Goal: Task Accomplishment & Management: Manage account settings

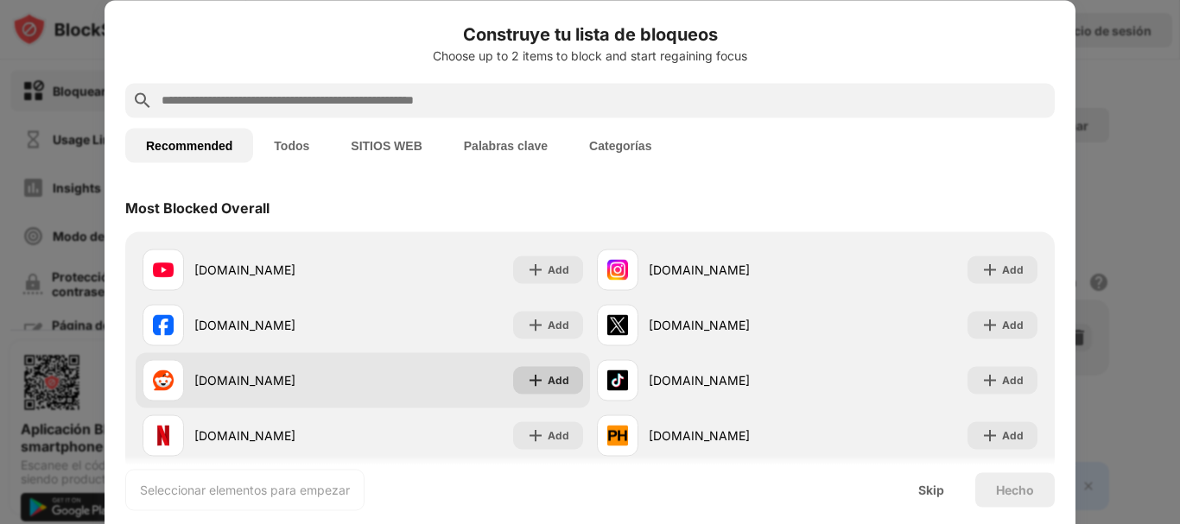
click at [549, 382] on div "Add" at bounding box center [559, 380] width 22 height 17
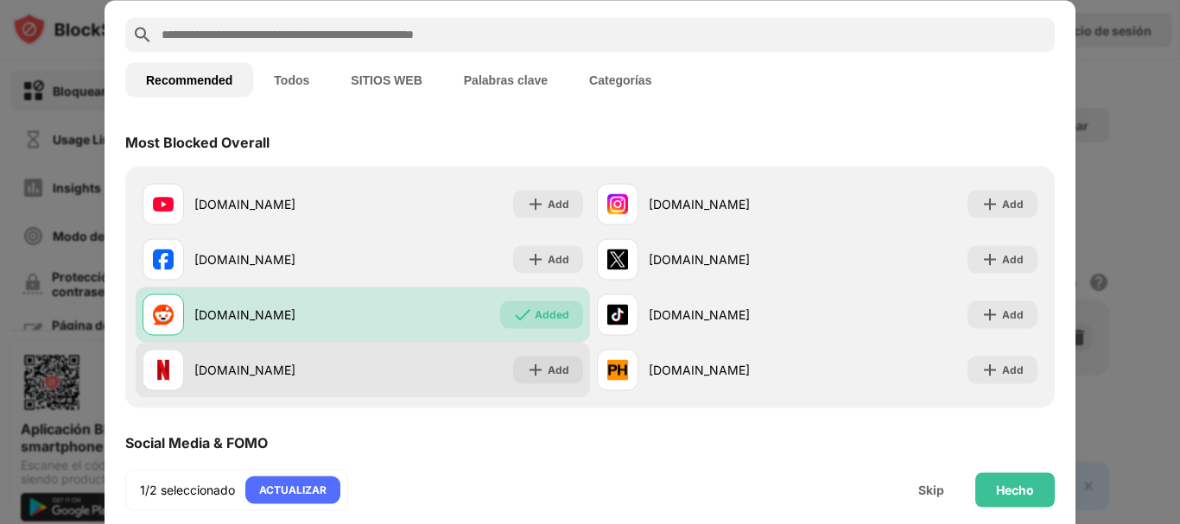
scroll to position [346, 0]
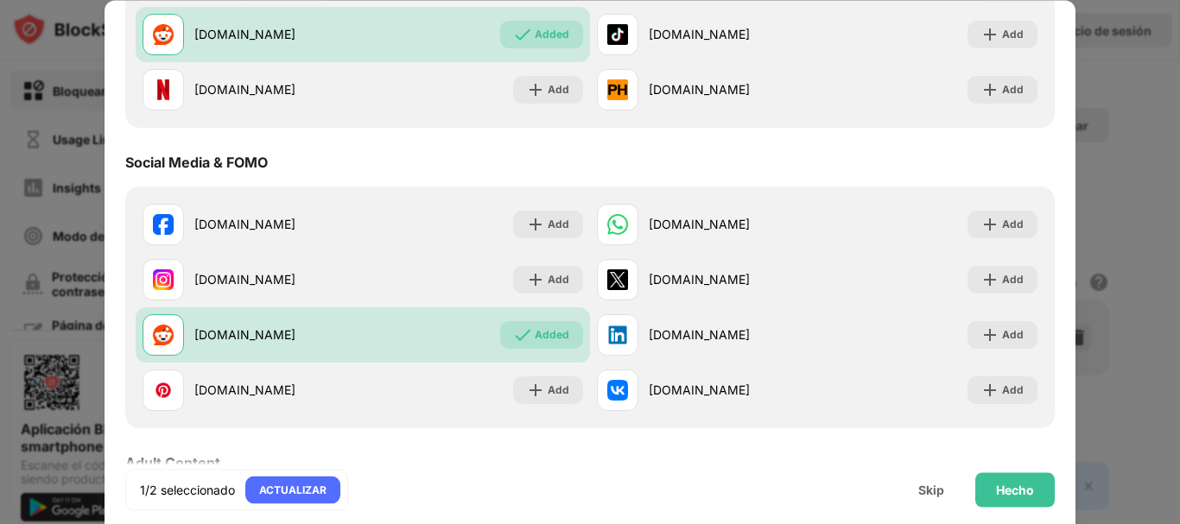
click at [1055, 490] on div "1/2 seleccionado ACTUALIZAR [PERSON_NAME]" at bounding box center [590, 489] width 971 height 69
click at [1004, 495] on div "Hecho" at bounding box center [1015, 490] width 38 height 14
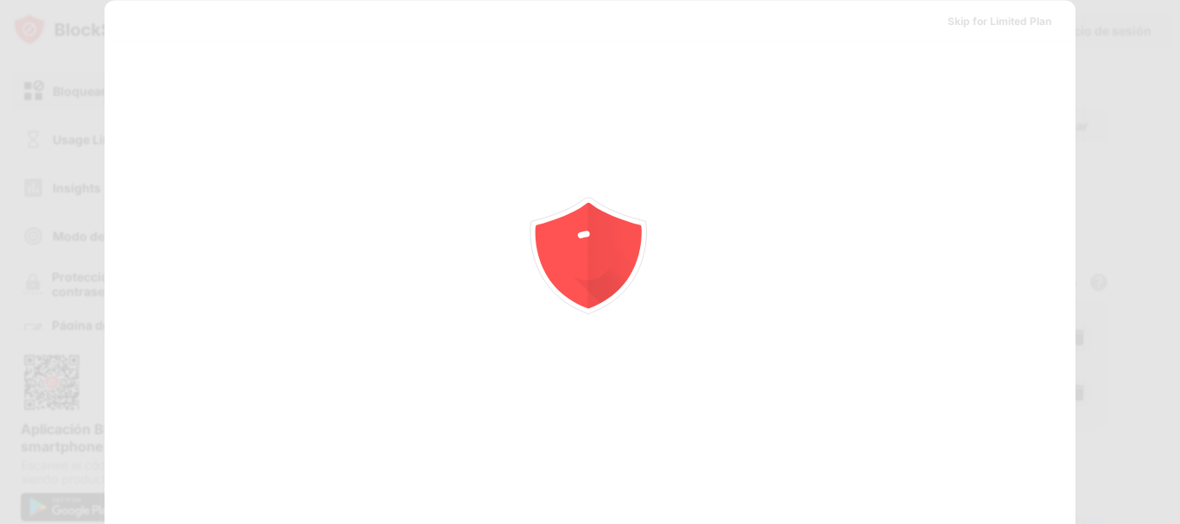
scroll to position [0, 0]
